Goal: Task Accomplishment & Management: Use online tool/utility

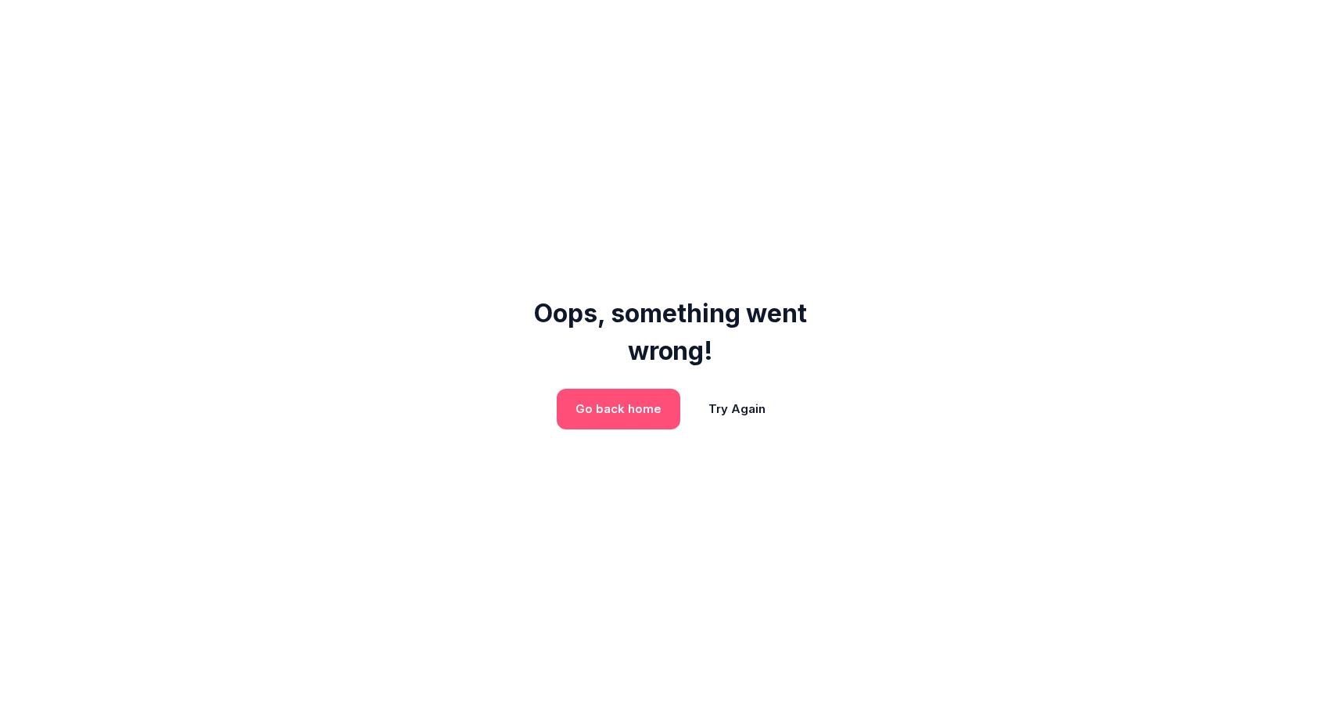
click at [654, 411] on link "Go back home" at bounding box center [619, 409] width 86 height 16
click at [718, 412] on button "Try Again" at bounding box center [737, 409] width 95 height 41
click at [697, 93] on div "Oops, something went wrong! Go back home Try Again" at bounding box center [670, 355] width 1341 height 711
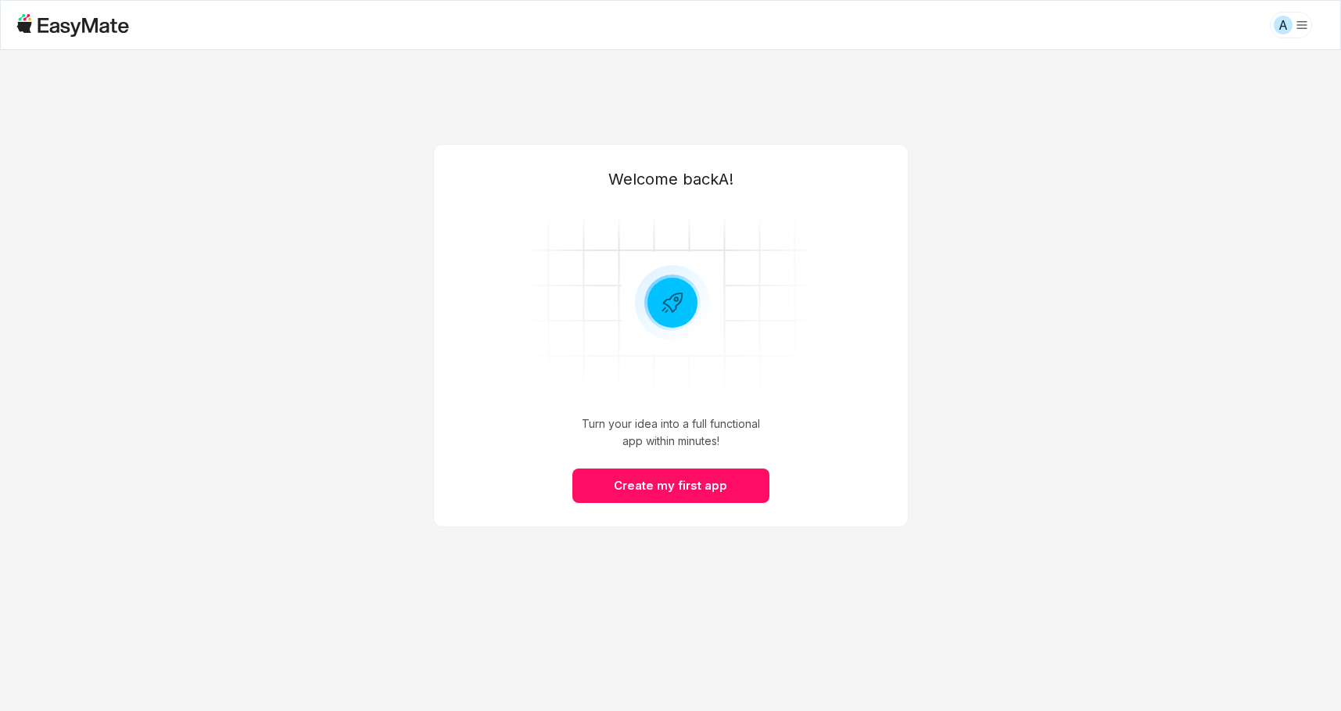
click at [1103, 388] on main "Welcome back A ! Turn your idea into a full functional app within minutes! Crea…" at bounding box center [670, 380] width 1341 height 661
click at [722, 487] on button "Create my first app" at bounding box center [671, 486] width 197 height 34
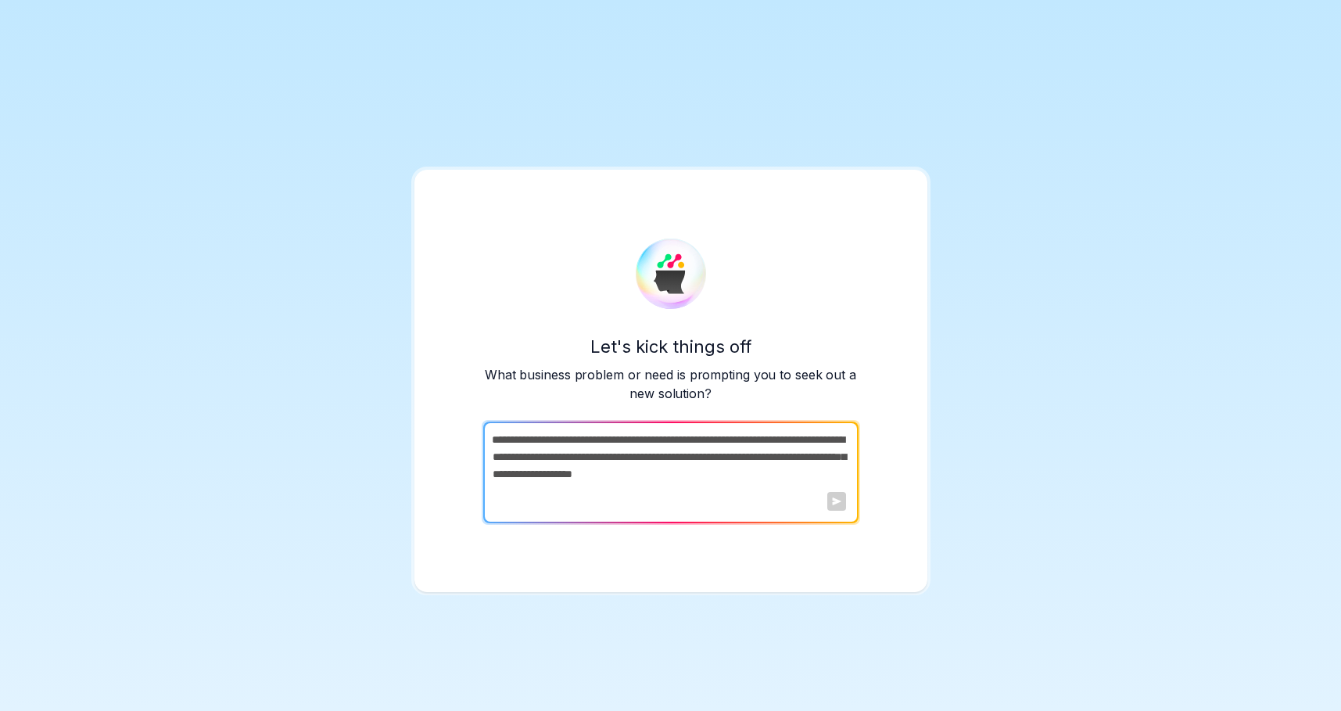
click at [997, 461] on div "Let's kick things off What business problem or need is prompting you to seek ou…" at bounding box center [670, 355] width 1341 height 711
click at [994, 452] on div "Let's kick things off What business problem or need is prompting you to seek ou…" at bounding box center [670, 355] width 1341 height 711
